Goal: Task Accomplishment & Management: Use online tool/utility

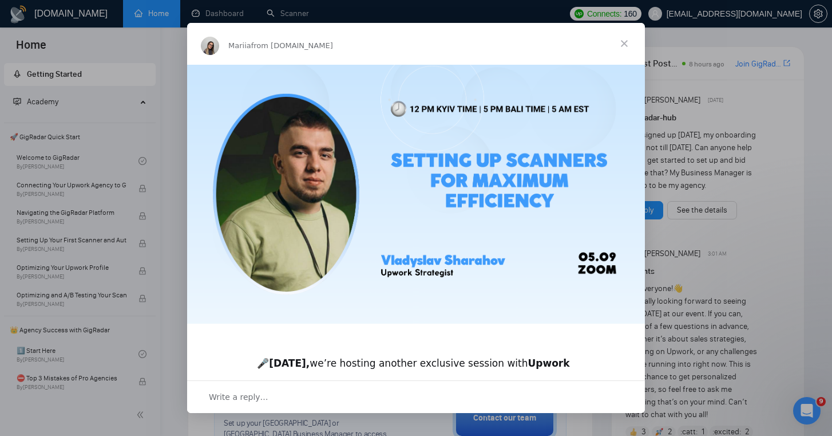
click at [630, 45] on span "Close" at bounding box center [624, 43] width 41 height 41
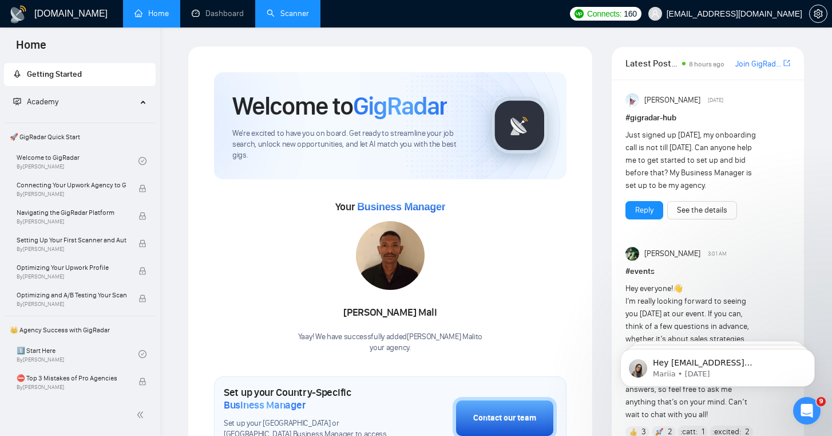
click at [288, 17] on link "Scanner" at bounding box center [288, 14] width 42 height 10
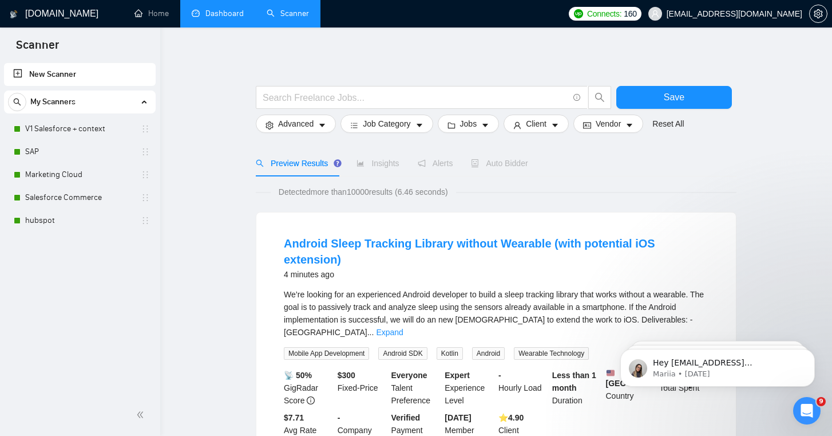
click at [226, 14] on link "Dashboard" at bounding box center [218, 14] width 52 height 10
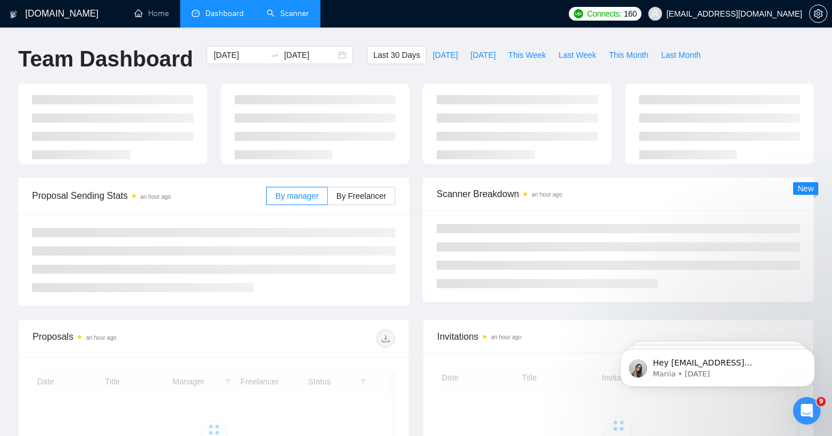
click at [294, 27] on li "Scanner" at bounding box center [287, 13] width 65 height 27
click at [293, 18] on link "Scanner" at bounding box center [288, 14] width 42 height 10
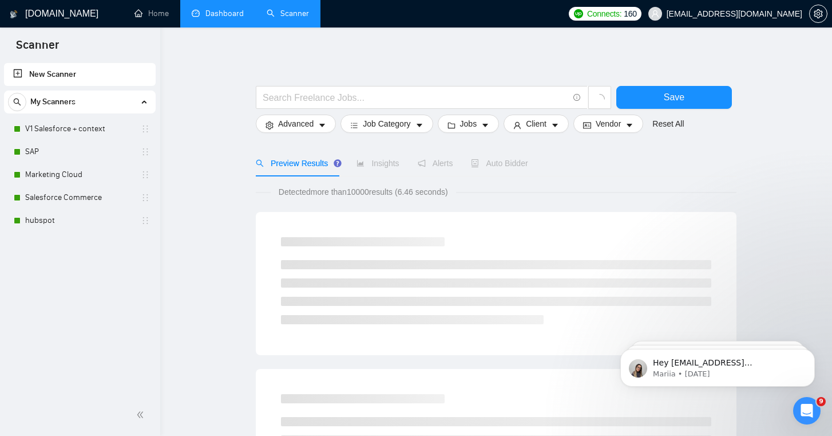
click at [224, 18] on link "Dashboard" at bounding box center [218, 14] width 52 height 10
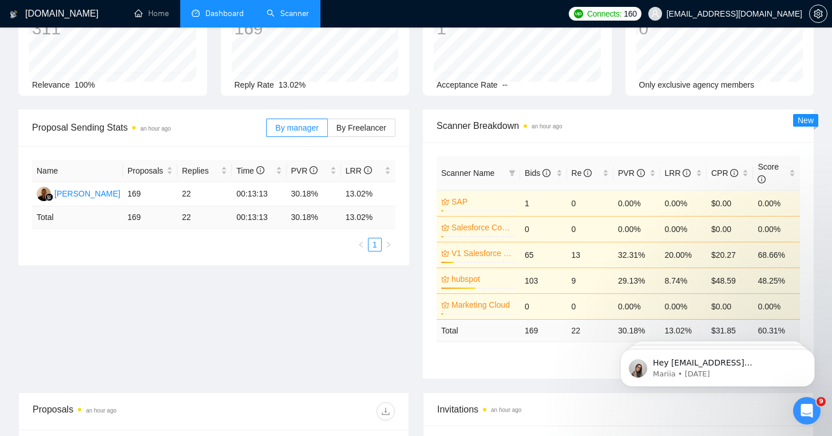
scroll to position [94, 0]
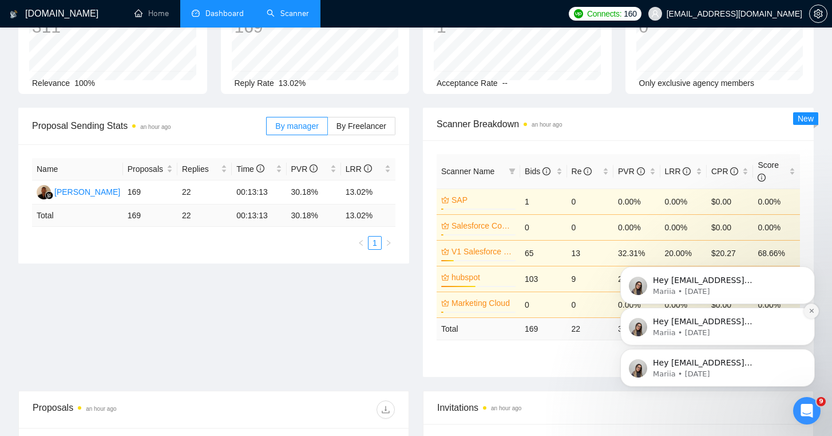
click at [811, 315] on button "Dismiss notification" at bounding box center [811, 310] width 15 height 15
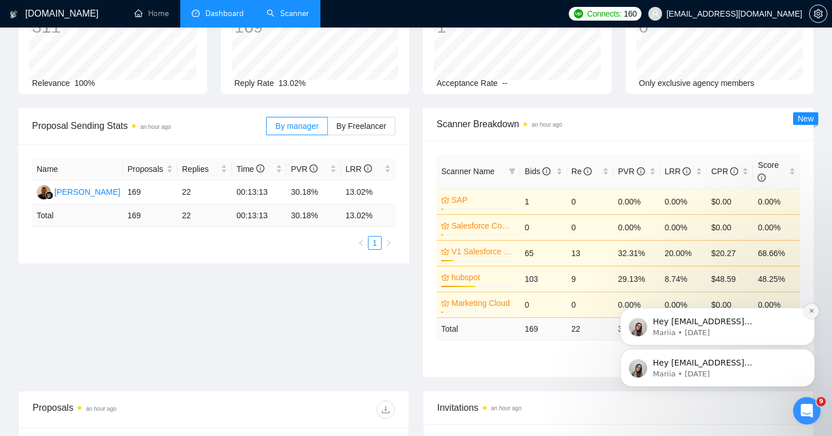
click at [811, 315] on button "Dismiss notification" at bounding box center [811, 310] width 15 height 15
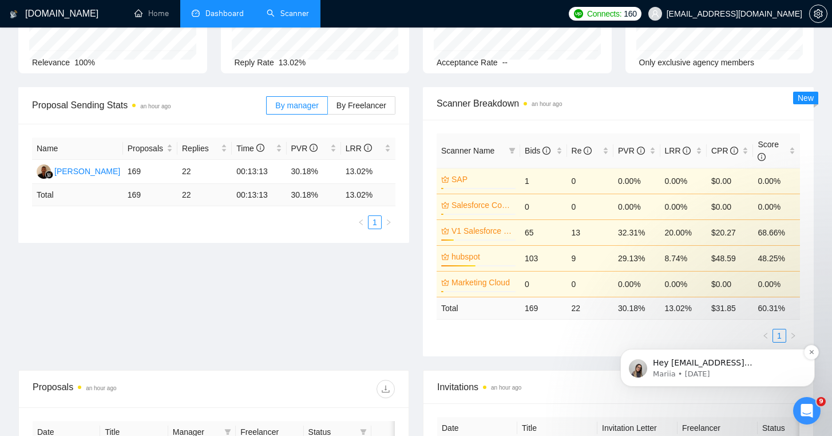
scroll to position [114, 0]
click at [805, 358] on div "Hey [EMAIL_ADDRESS][DOMAIN_NAME], Looks like your Upwork agency Cloud Avengers …" at bounding box center [717, 367] width 177 height 23
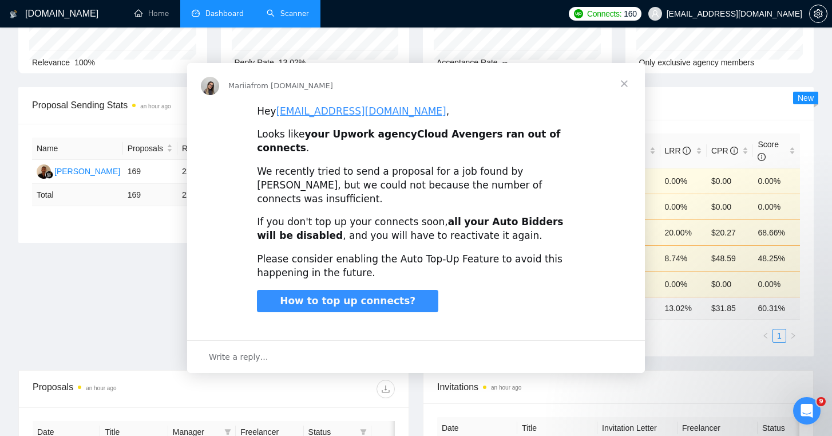
scroll to position [0, 0]
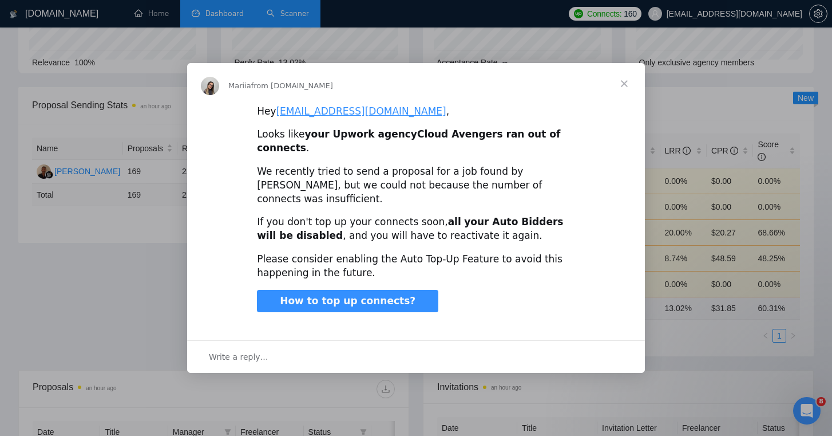
click at [631, 90] on span "Close" at bounding box center [624, 83] width 41 height 41
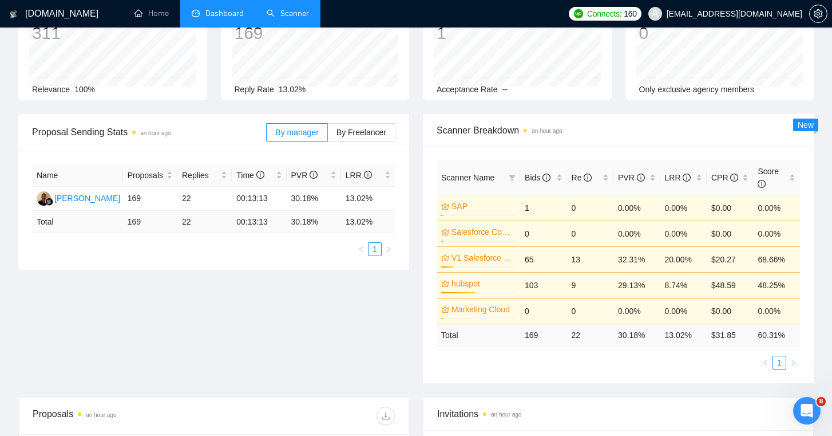
scroll to position [88, 0]
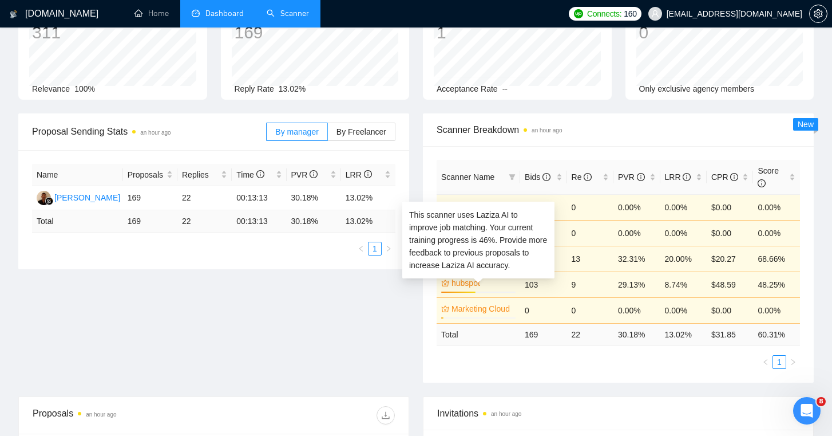
click at [476, 290] on div "hubspot 46%" at bounding box center [478, 284] width 74 height 16
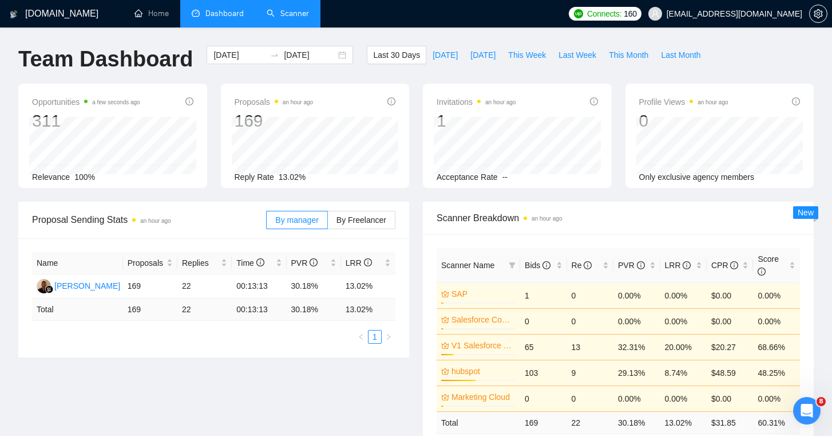
scroll to position [0, 0]
click at [290, 14] on link "Scanner" at bounding box center [288, 14] width 42 height 10
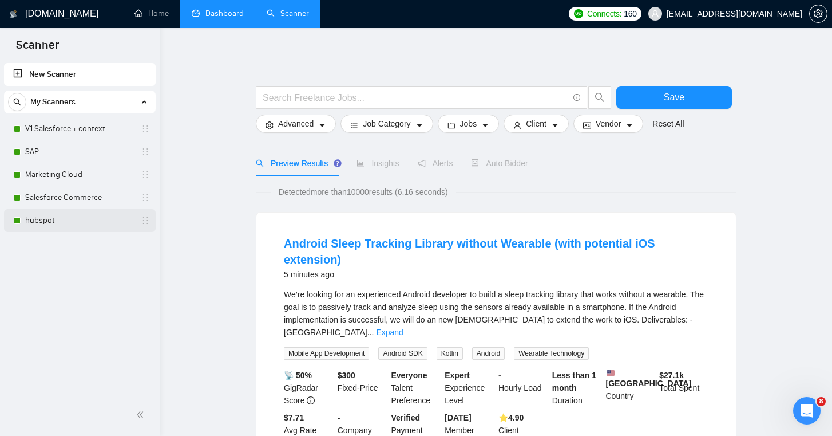
click at [45, 219] on link "hubspot" at bounding box center [79, 220] width 109 height 23
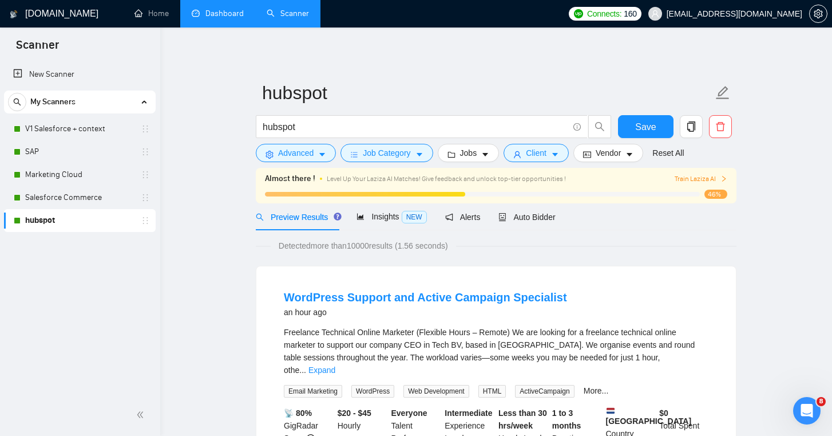
scroll to position [3, 0]
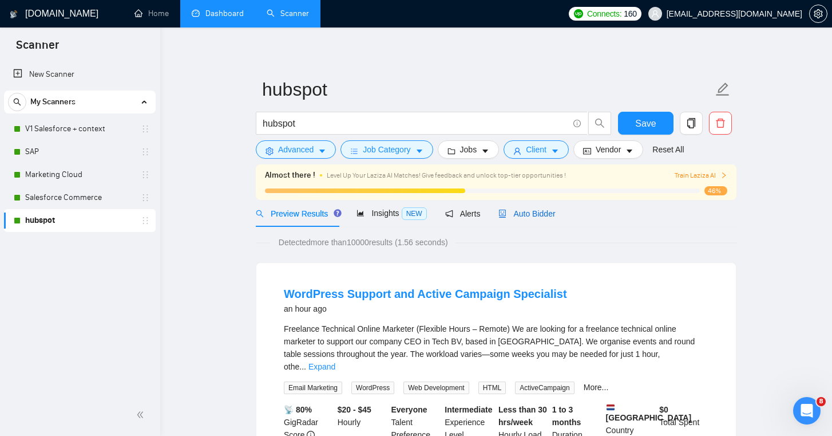
click at [537, 211] on span "Auto Bidder" at bounding box center [526, 213] width 57 height 9
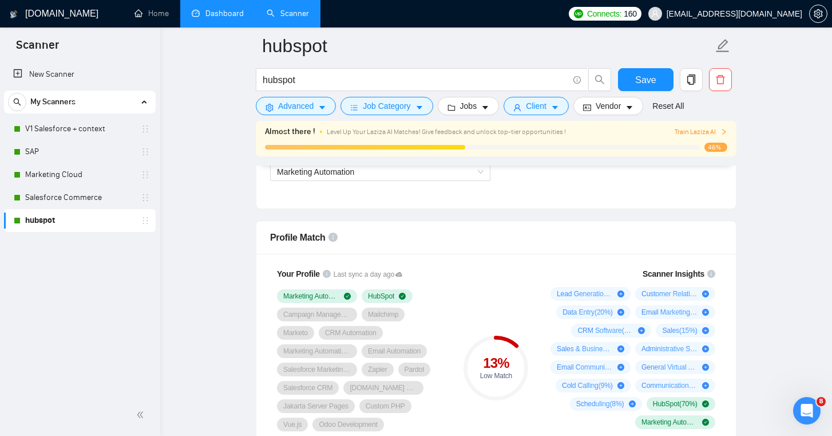
scroll to position [654, 0]
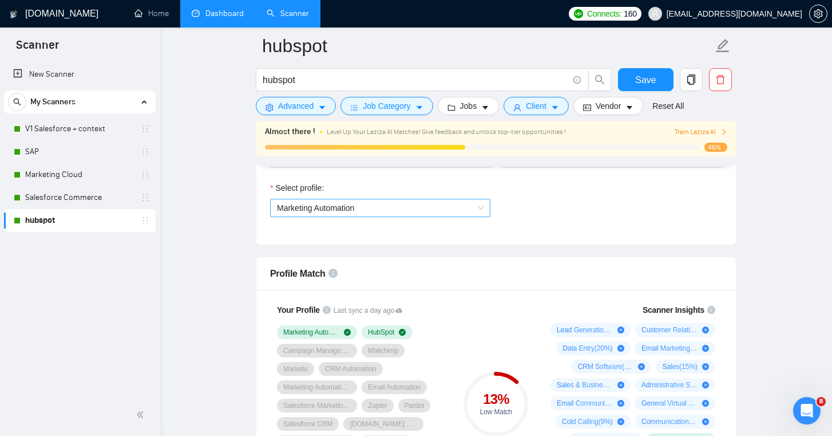
click at [360, 207] on span "Marketing Automation" at bounding box center [380, 207] width 207 height 17
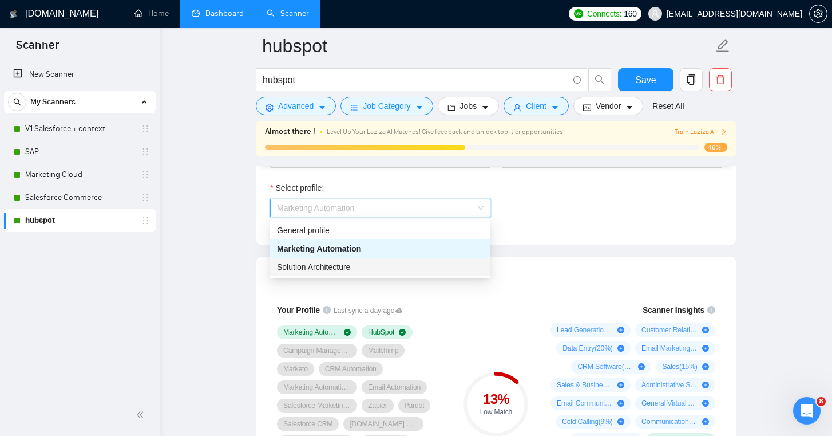
click at [339, 268] on span "Solution Architecture" at bounding box center [313, 266] width 73 height 9
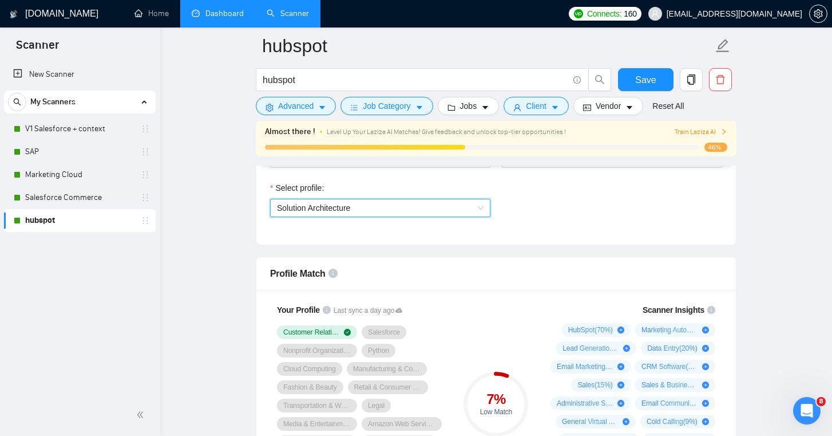
click at [332, 215] on span "Solution Architecture" at bounding box center [380, 207] width 207 height 17
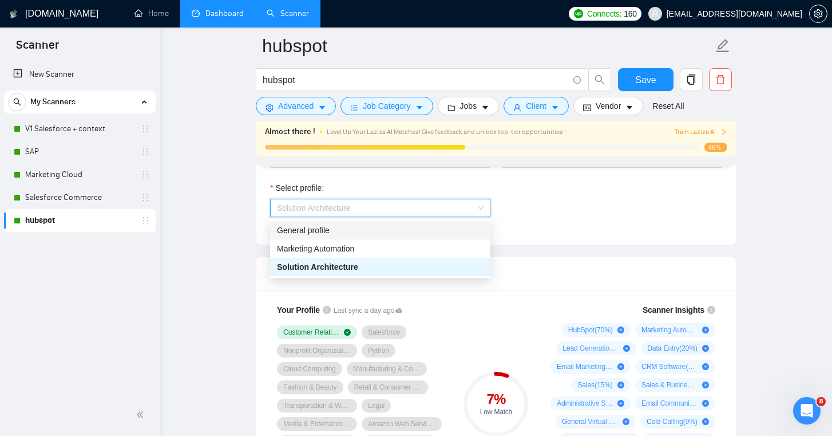
click at [327, 232] on div "General profile" at bounding box center [380, 230] width 207 height 13
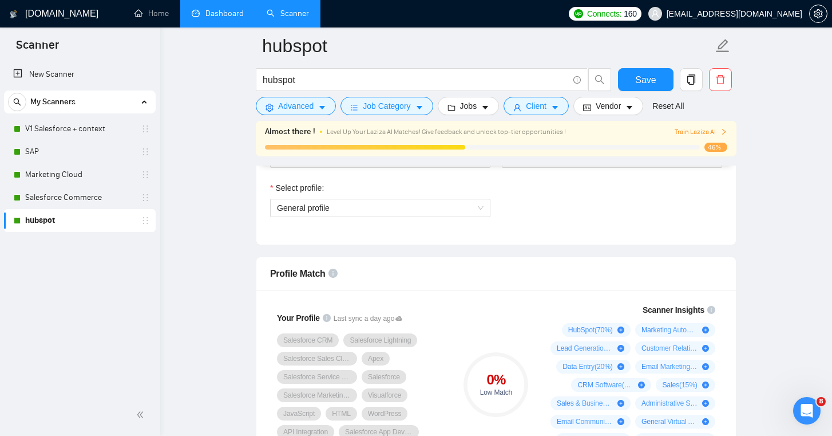
click at [351, 217] on div "Select profile: General profile" at bounding box center [380, 205] width 232 height 49
click at [336, 212] on span "General profile" at bounding box center [380, 207] width 207 height 17
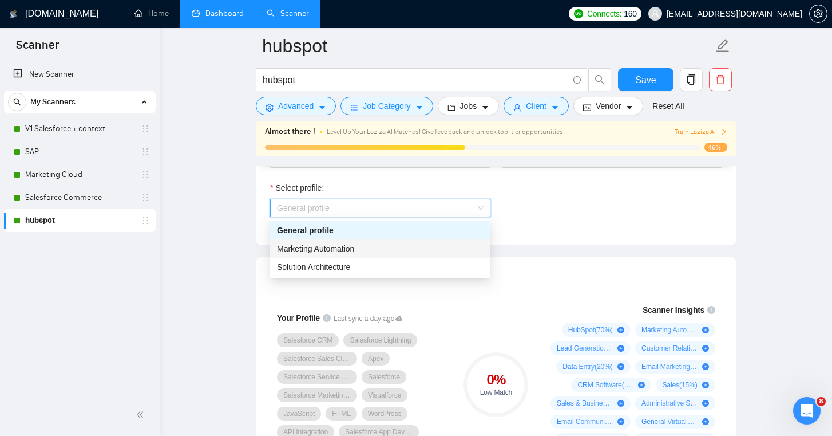
click at [328, 246] on span "Marketing Automation" at bounding box center [315, 248] width 77 height 9
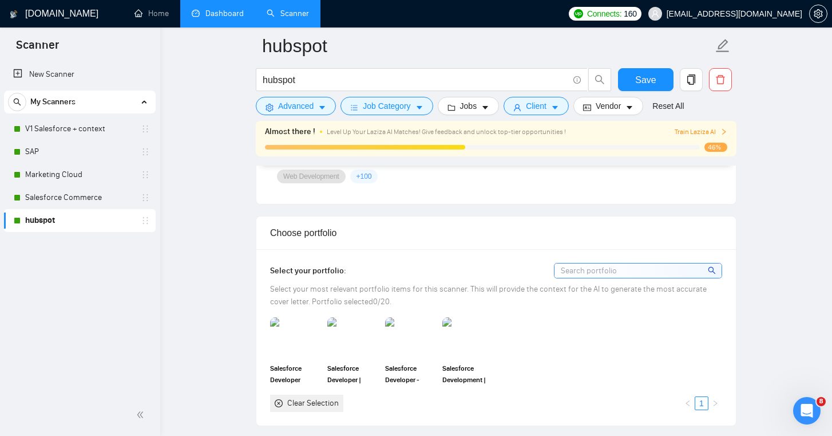
scroll to position [985, 0]
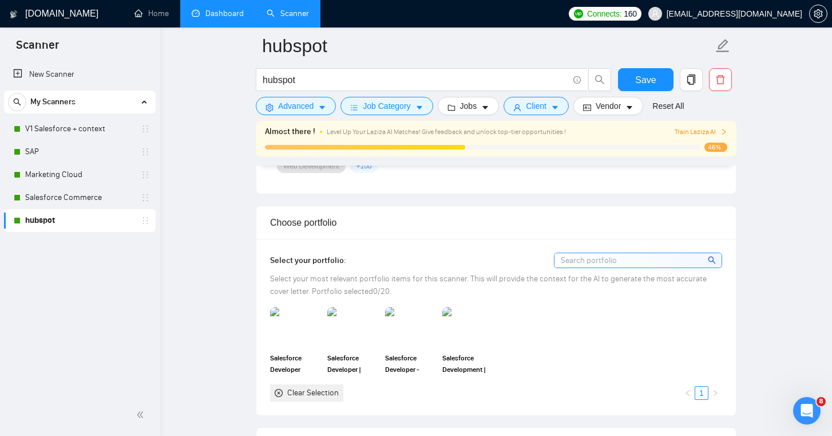
click at [308, 395] on div "Clear Selection" at bounding box center [313, 392] width 52 height 13
click at [276, 390] on icon "close-circle" at bounding box center [279, 393] width 8 height 8
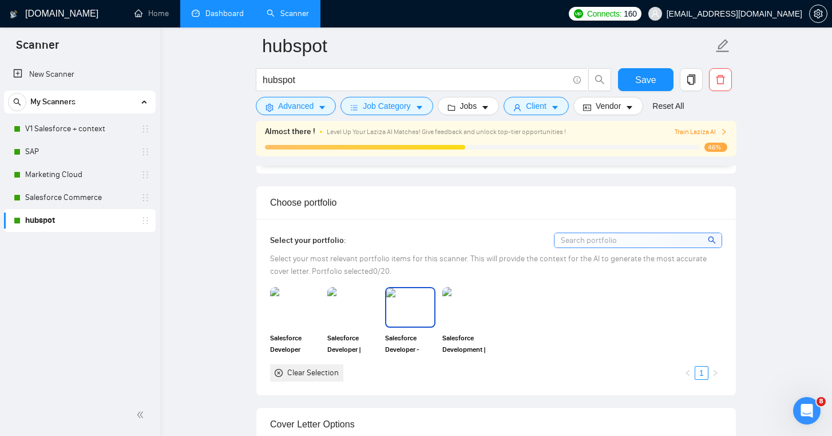
scroll to position [998, 0]
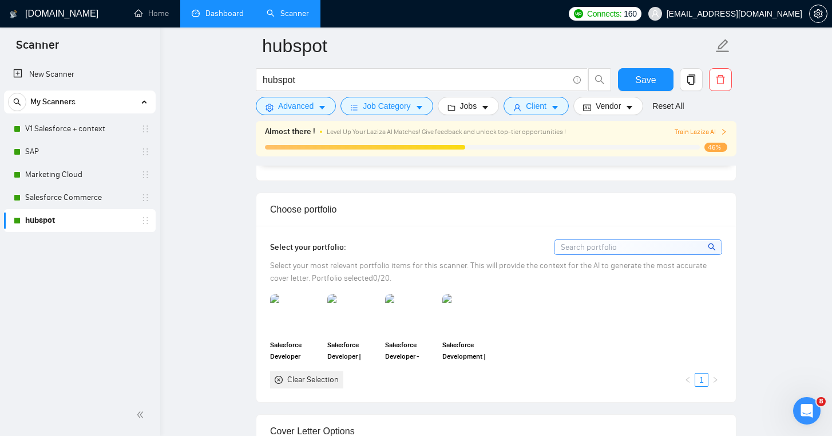
click at [280, 375] on icon "close-circle" at bounding box center [279, 379] width 8 height 8
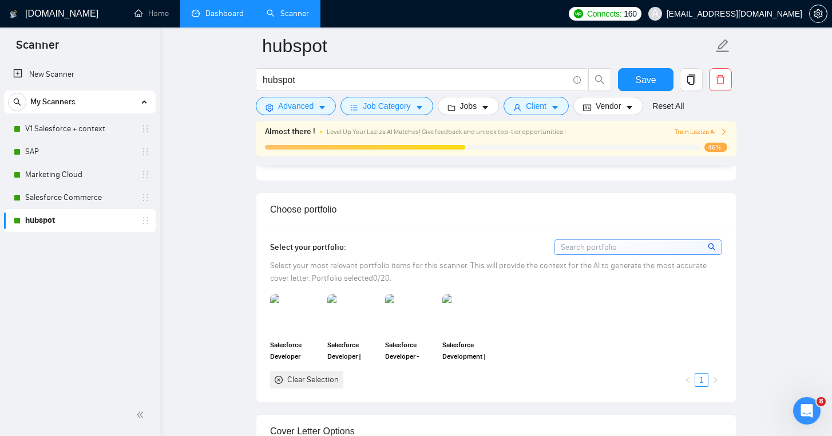
click at [280, 375] on icon "close-circle" at bounding box center [279, 379] width 8 height 8
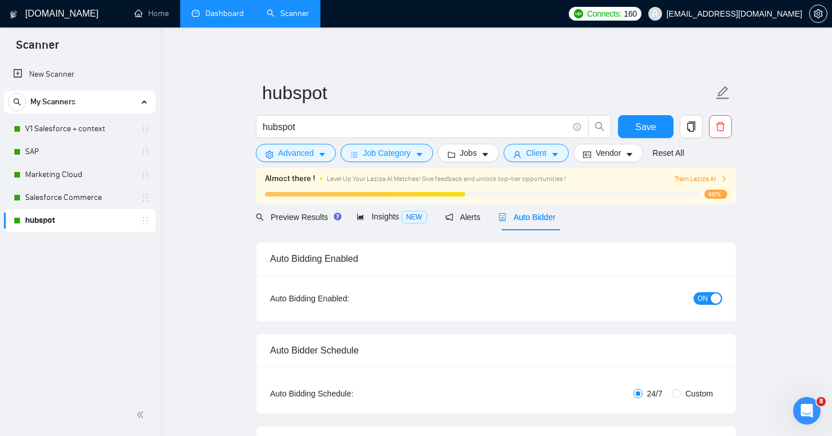
scroll to position [0, 0]
click at [324, 157] on icon "caret-down" at bounding box center [322, 155] width 8 height 8
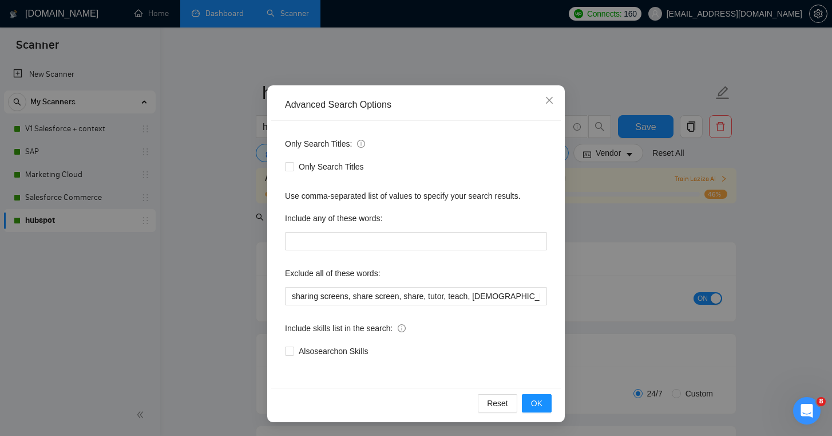
scroll to position [41, 0]
click at [545, 412] on div "Reset OK" at bounding box center [416, 402] width 290 height 30
click at [556, 96] on span "Close" at bounding box center [549, 100] width 31 height 31
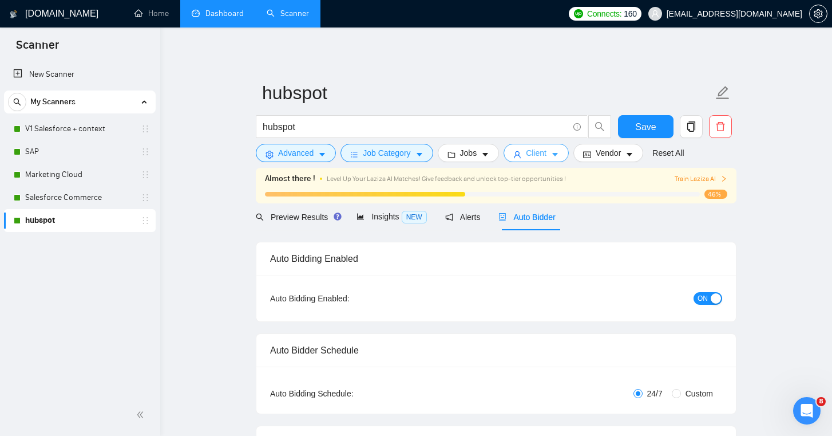
scroll to position [0, 0]
click at [553, 155] on button "Client" at bounding box center [536, 153] width 65 height 18
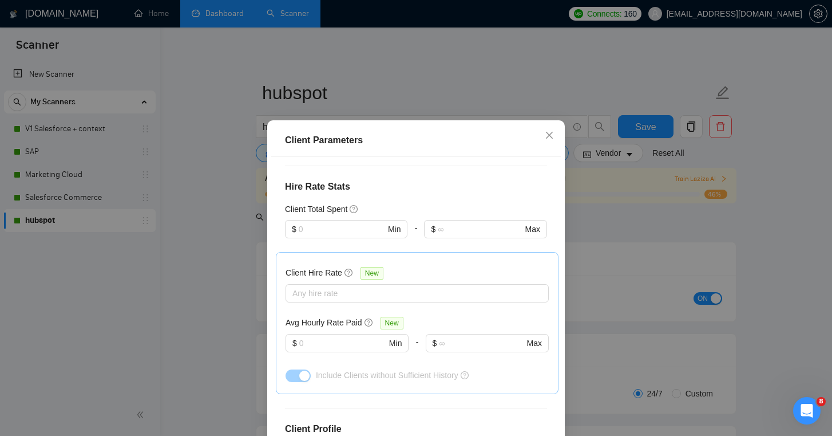
scroll to position [259, 0]
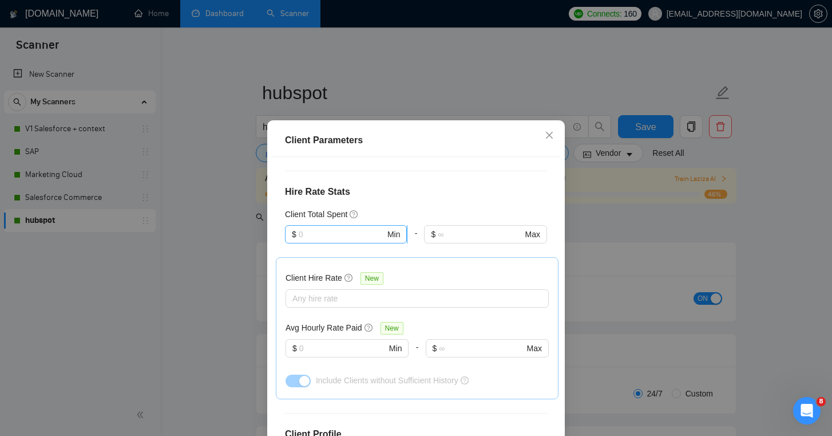
click at [345, 233] on input "text" at bounding box center [342, 234] width 86 height 13
click at [391, 188] on h4 "Hire Rate Stats" at bounding box center [416, 192] width 262 height 14
click at [366, 352] on input "text" at bounding box center [342, 348] width 87 height 13
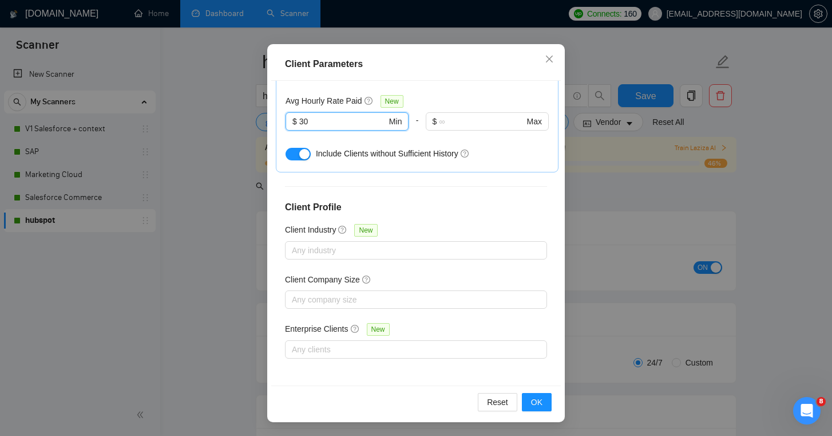
scroll to position [88, 0]
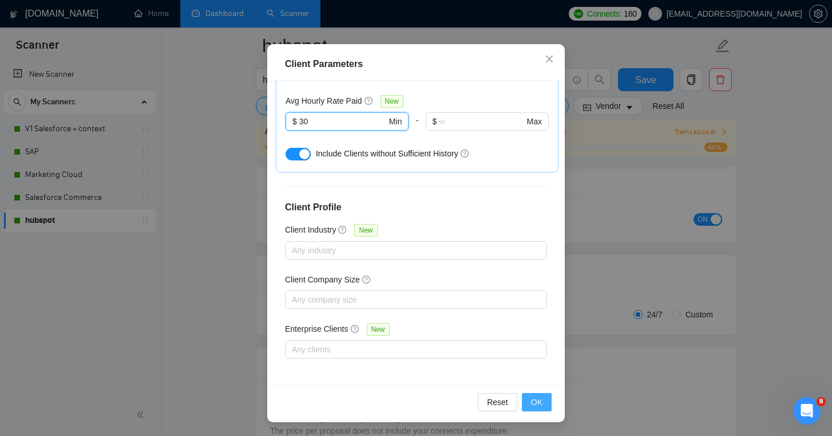
type input "30"
click at [537, 398] on span "OK" at bounding box center [536, 401] width 11 height 13
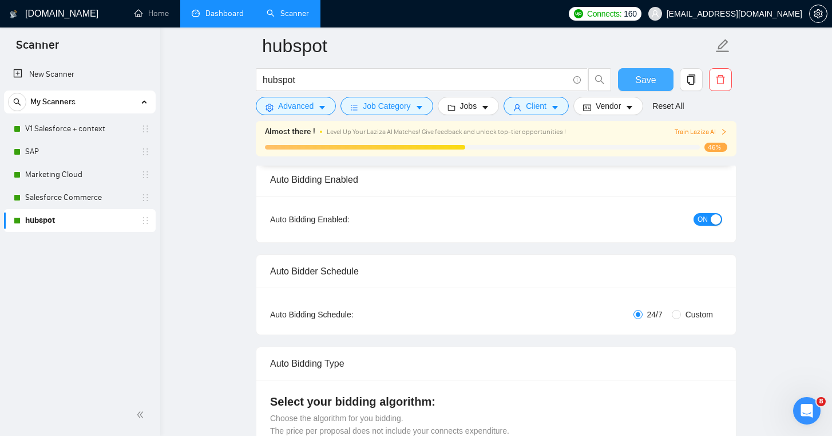
click at [643, 79] on span "Save" at bounding box center [645, 80] width 21 height 14
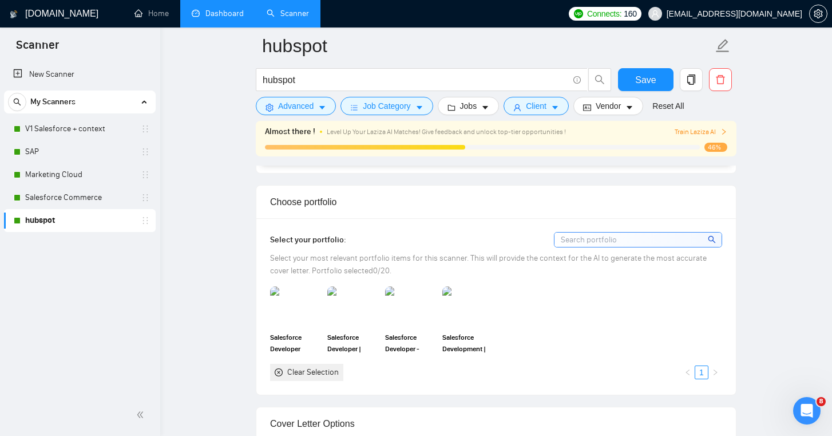
scroll to position [1019, 0]
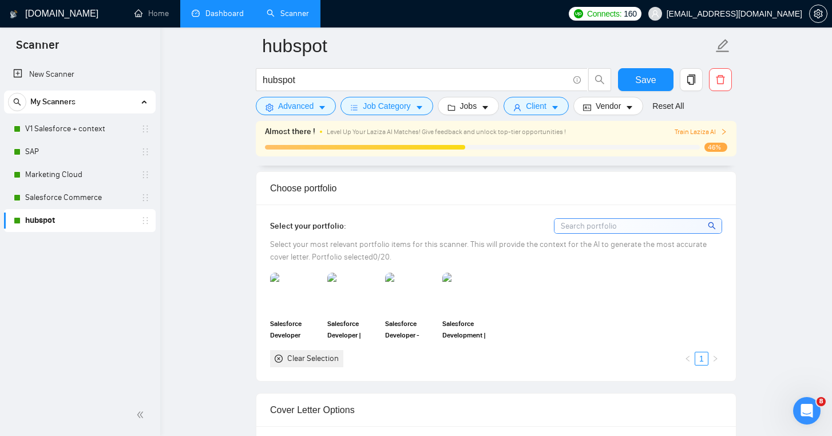
click at [302, 361] on div "Clear Selection" at bounding box center [313, 358] width 52 height 13
click at [280, 359] on icon "close-circle" at bounding box center [279, 358] width 8 height 8
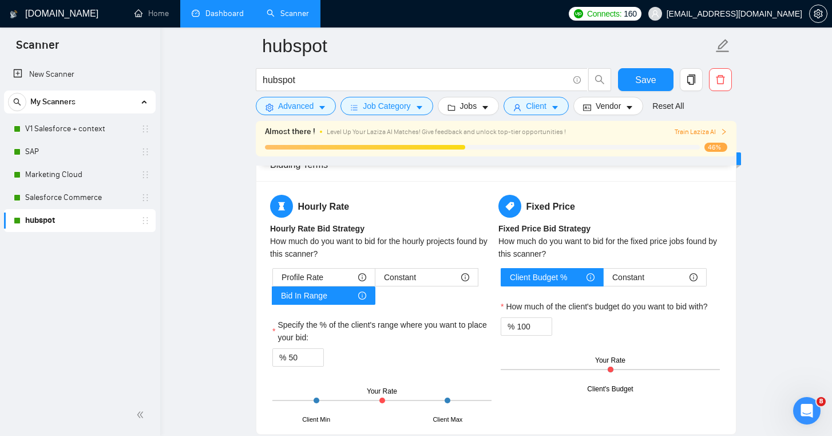
scroll to position [1790, 0]
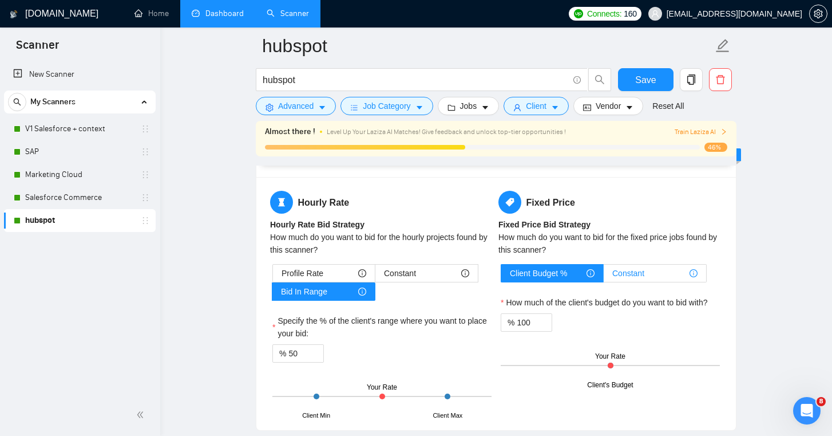
click at [655, 271] on div "Constant" at bounding box center [654, 272] width 85 height 17
click at [604, 276] on input "Constant" at bounding box center [604, 276] width 0 height 0
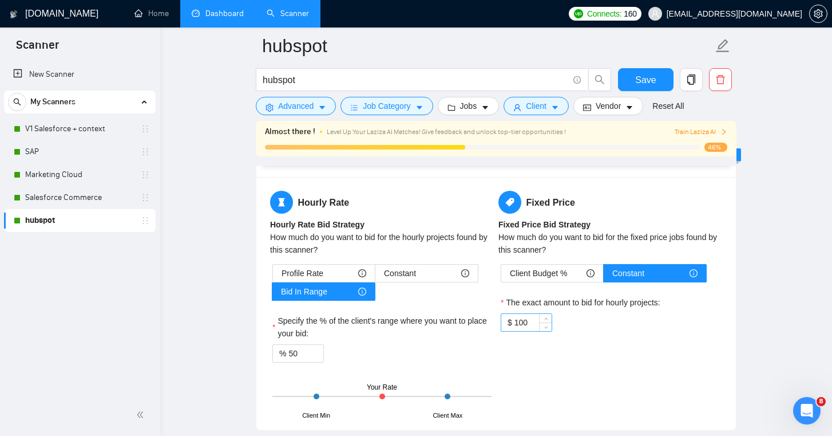
click at [533, 328] on input "100" at bounding box center [532, 322] width 37 height 17
type input "1"
type input "0"
type input "1000"
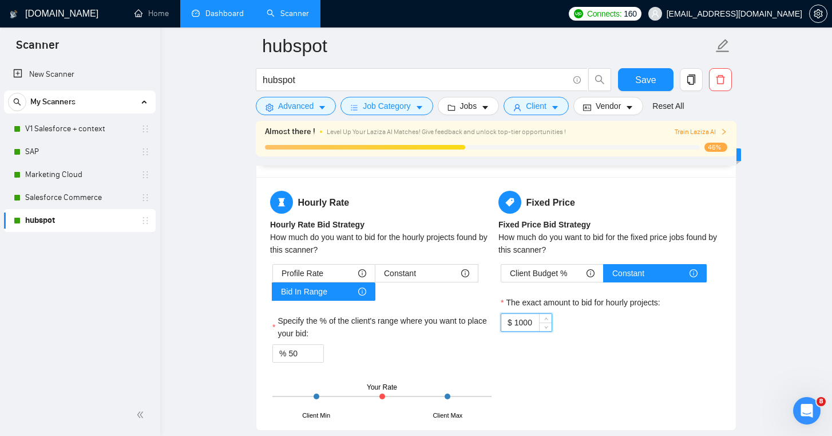
click at [609, 371] on div "Hourly Rate Hourly Rate Bid Strategy How much do you want to bid for the hourly…" at bounding box center [496, 303] width 457 height 225
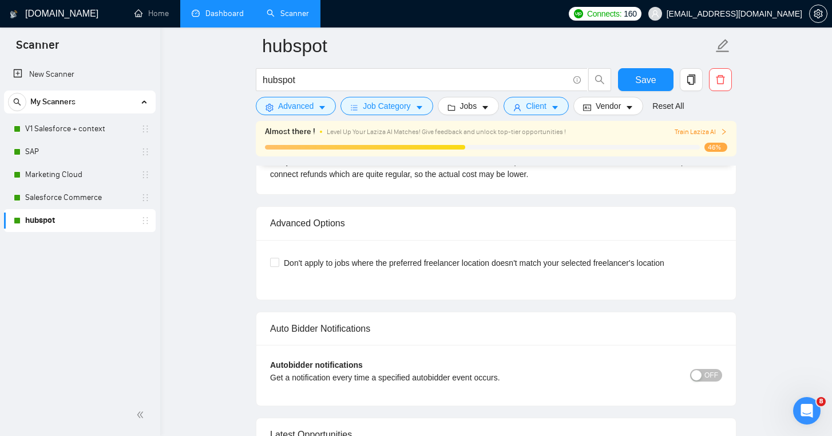
scroll to position [2586, 0]
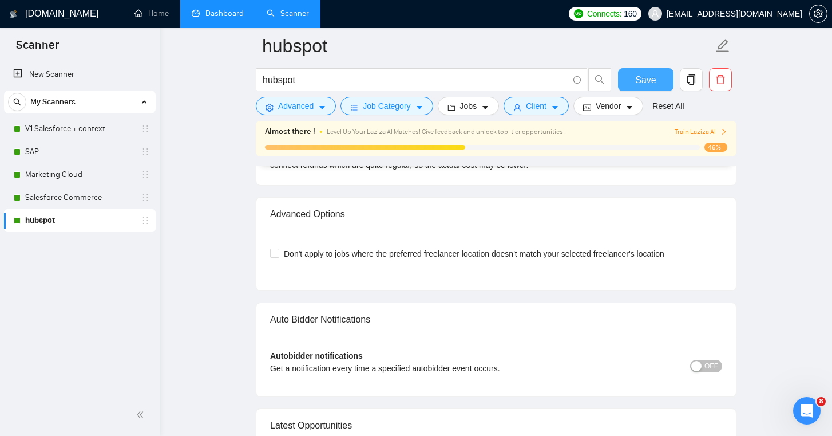
click at [643, 86] on span "Save" at bounding box center [645, 80] width 21 height 14
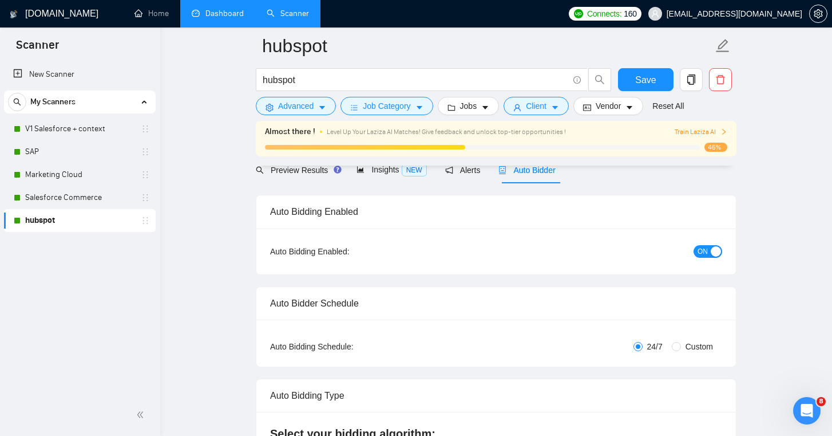
scroll to position [60, 0]
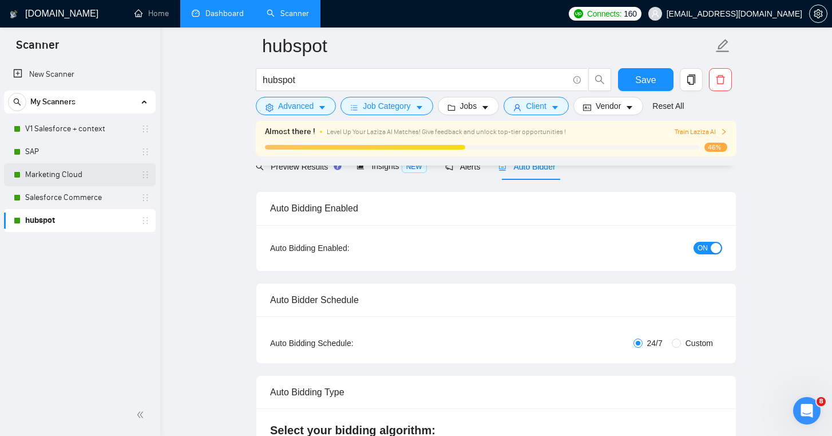
click at [54, 185] on link "Marketing Cloud" at bounding box center [79, 174] width 109 height 23
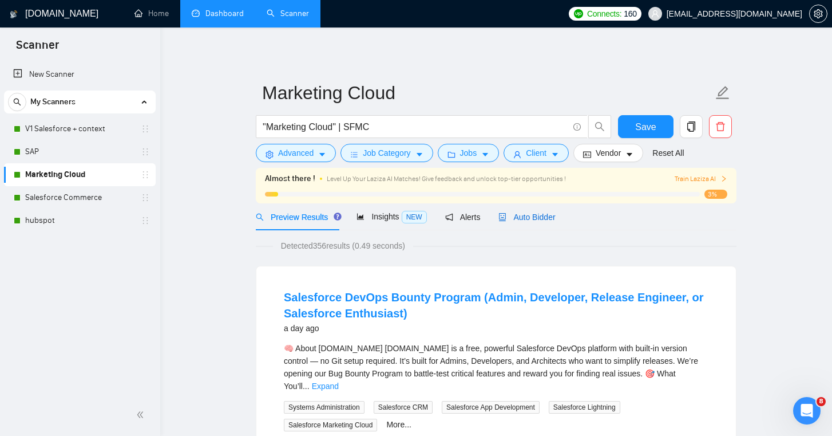
click at [523, 223] on div "Auto Bidder" at bounding box center [526, 217] width 57 height 13
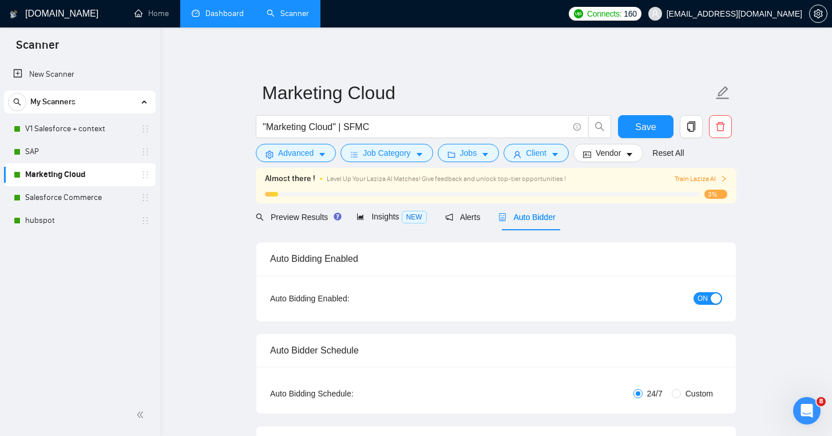
click at [219, 9] on link "Dashboard" at bounding box center [218, 14] width 52 height 10
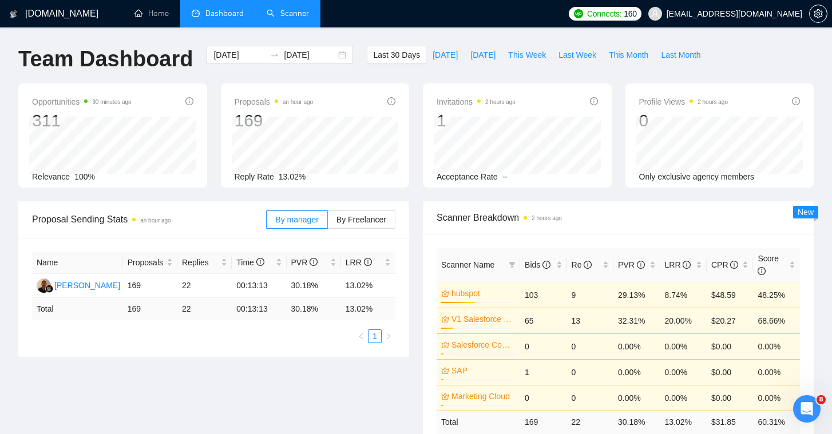
click at [285, 18] on link "Scanner" at bounding box center [288, 14] width 42 height 10
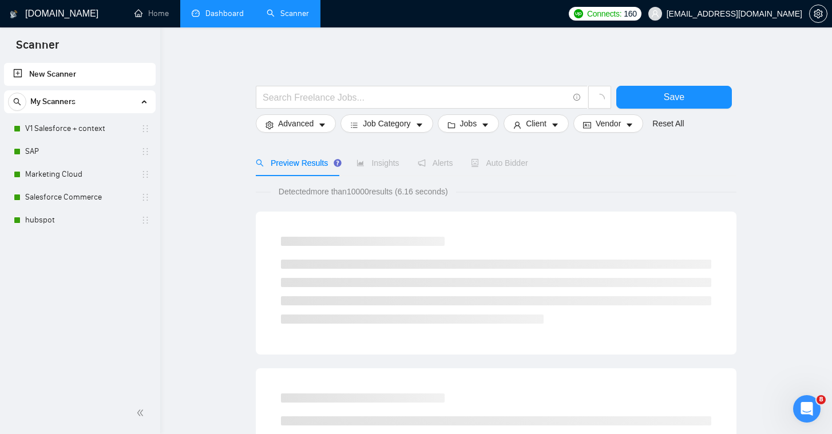
click at [198, 18] on link "Dashboard" at bounding box center [218, 14] width 52 height 10
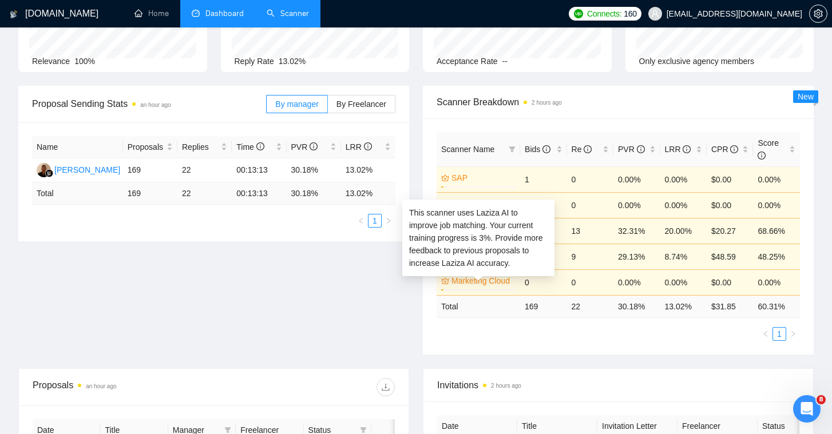
scroll to position [113, 0]
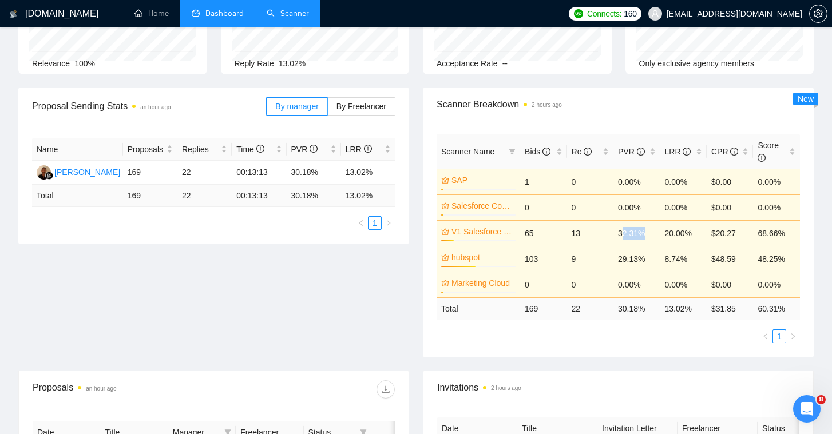
drag, startPoint x: 645, startPoint y: 233, endPoint x: 621, endPoint y: 233, distance: 23.5
click at [621, 233] on td "32.31%" at bounding box center [636, 233] width 46 height 26
drag, startPoint x: 613, startPoint y: 236, endPoint x: 624, endPoint y: 236, distance: 10.3
click at [624, 236] on td "32.31%" at bounding box center [636, 233] width 46 height 26
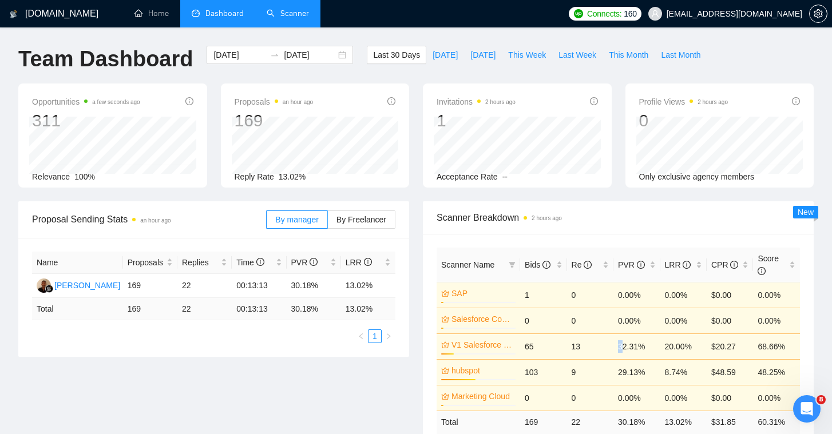
scroll to position [0, 0]
click at [140, 11] on link "Home" at bounding box center [151, 14] width 34 height 10
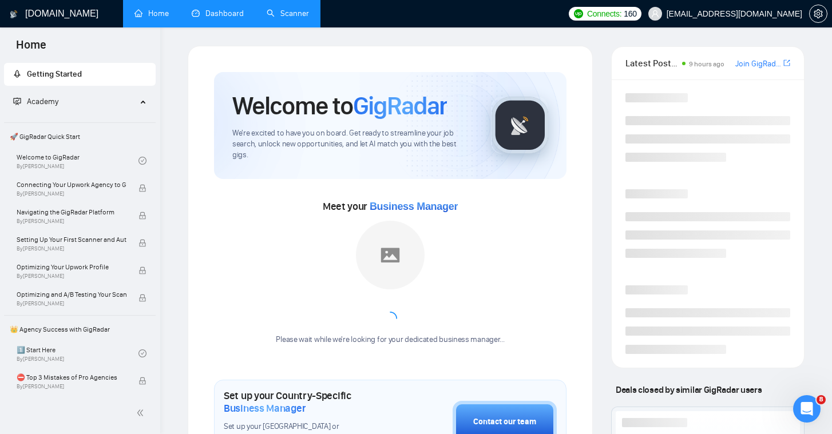
click at [140, 11] on link "Home" at bounding box center [151, 14] width 34 height 10
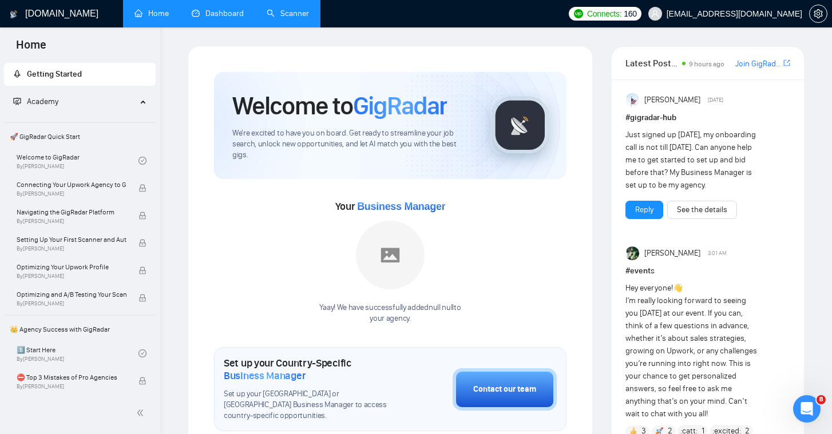
click at [286, 13] on link "Scanner" at bounding box center [288, 14] width 42 height 10
